Goal: Task Accomplishment & Management: Manage account settings

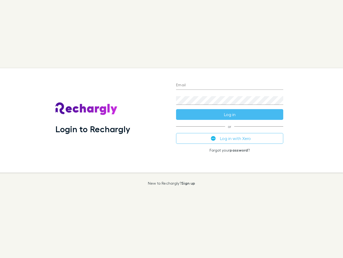
click at [172, 129] on div "Login to Rechargly" at bounding box center [111, 120] width 121 height 104
click at [230, 85] on input "Email" at bounding box center [229, 85] width 107 height 9
click at [230, 114] on button "Log in" at bounding box center [229, 114] width 107 height 11
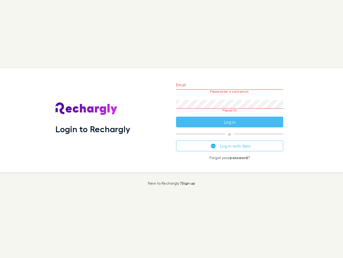
click at [230, 138] on div "Email Please enter a valid email. Password Please fill Log in or Log in with Xe…" at bounding box center [230, 120] width 116 height 104
